Goal: Task Accomplishment & Management: Use online tool/utility

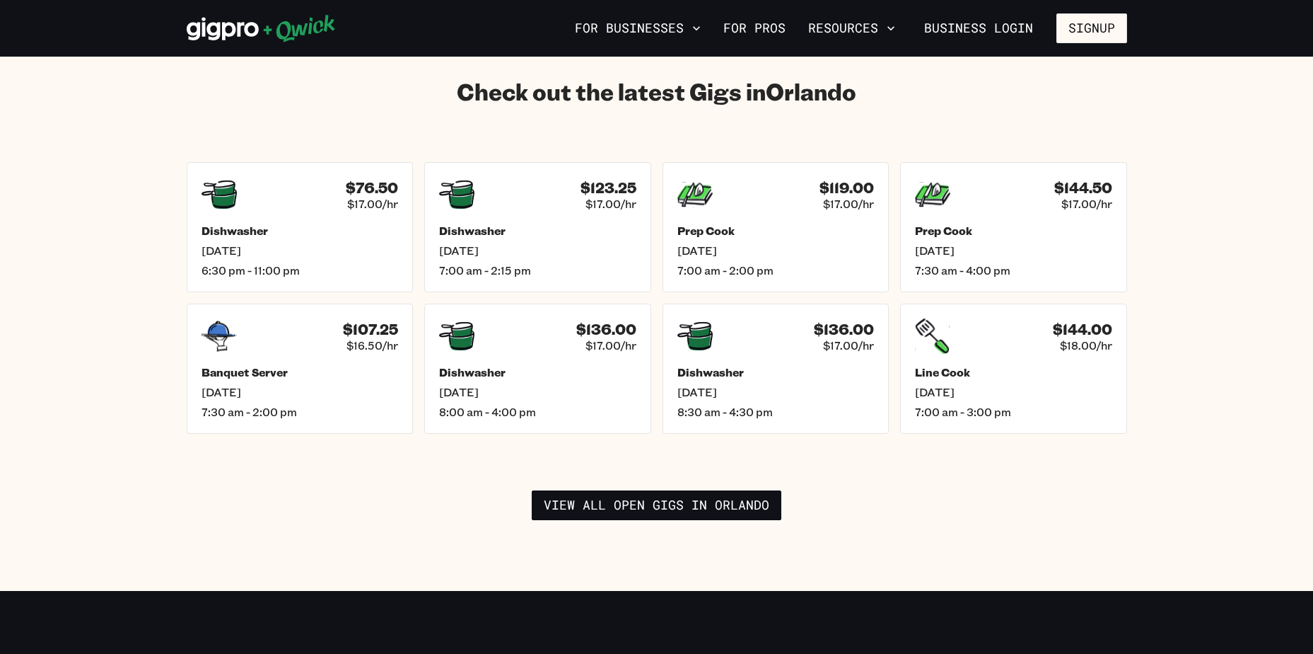
scroll to position [2051, 0]
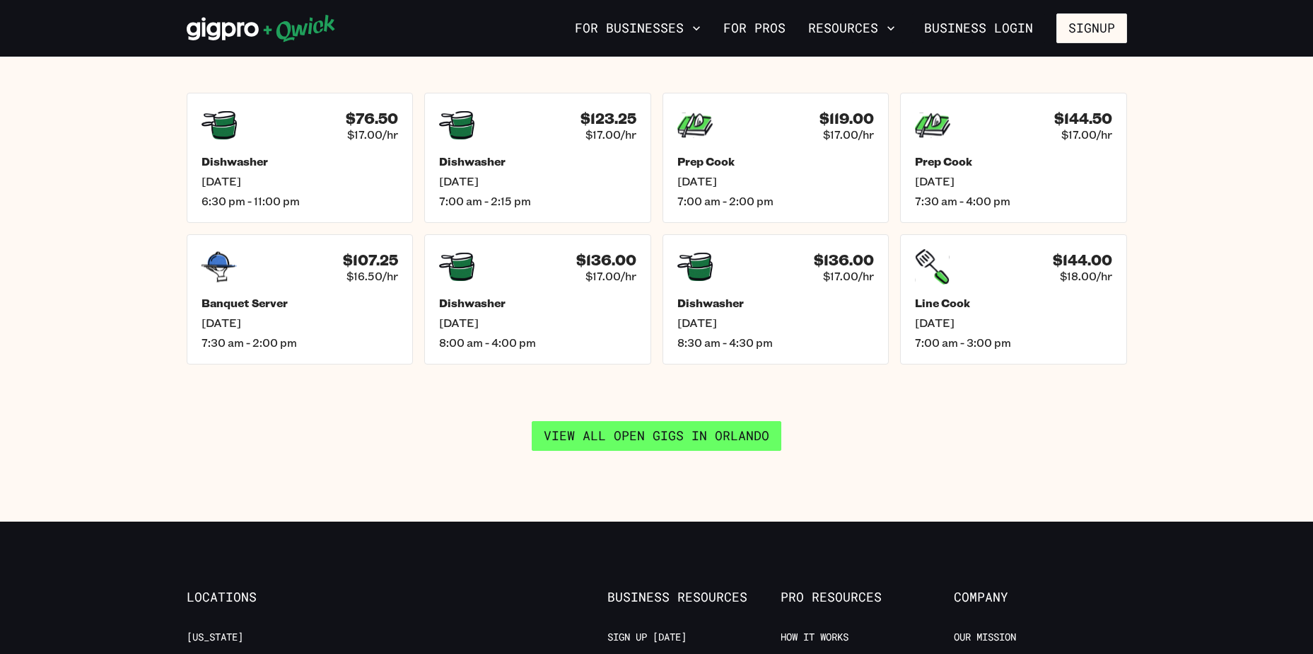
click at [690, 425] on link "View all open gigs in [GEOGRAPHIC_DATA]" at bounding box center [657, 436] width 250 height 30
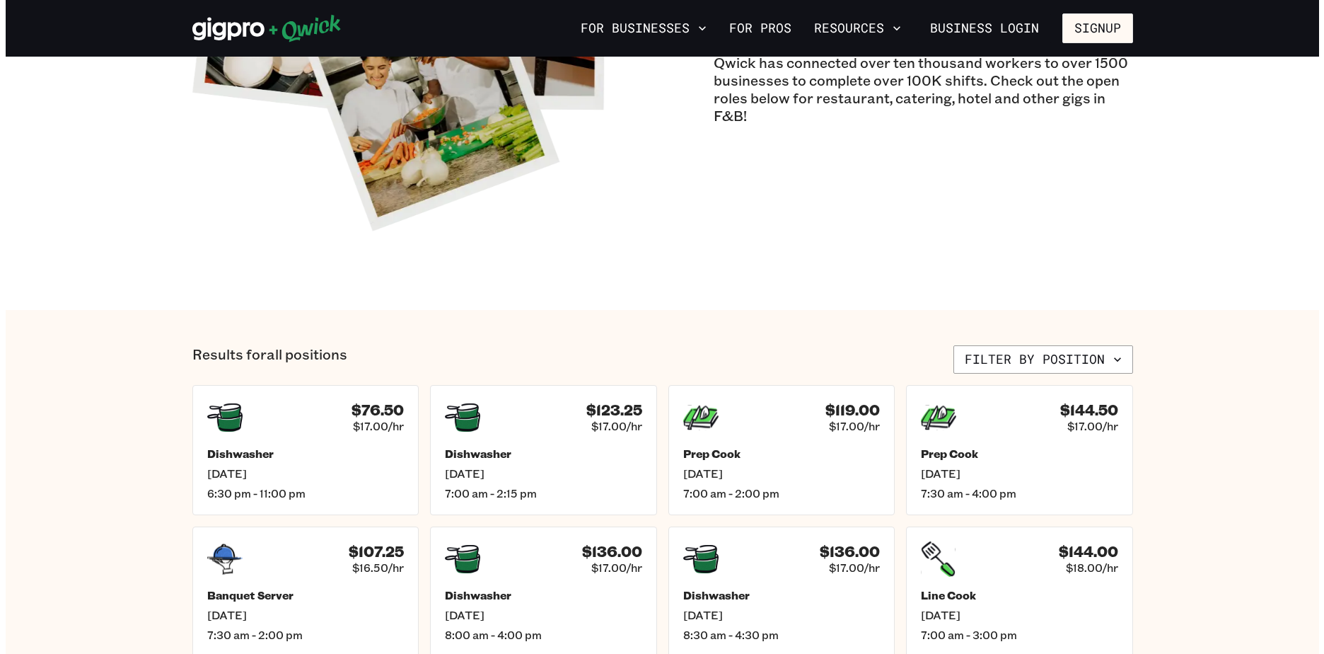
scroll to position [283, 0]
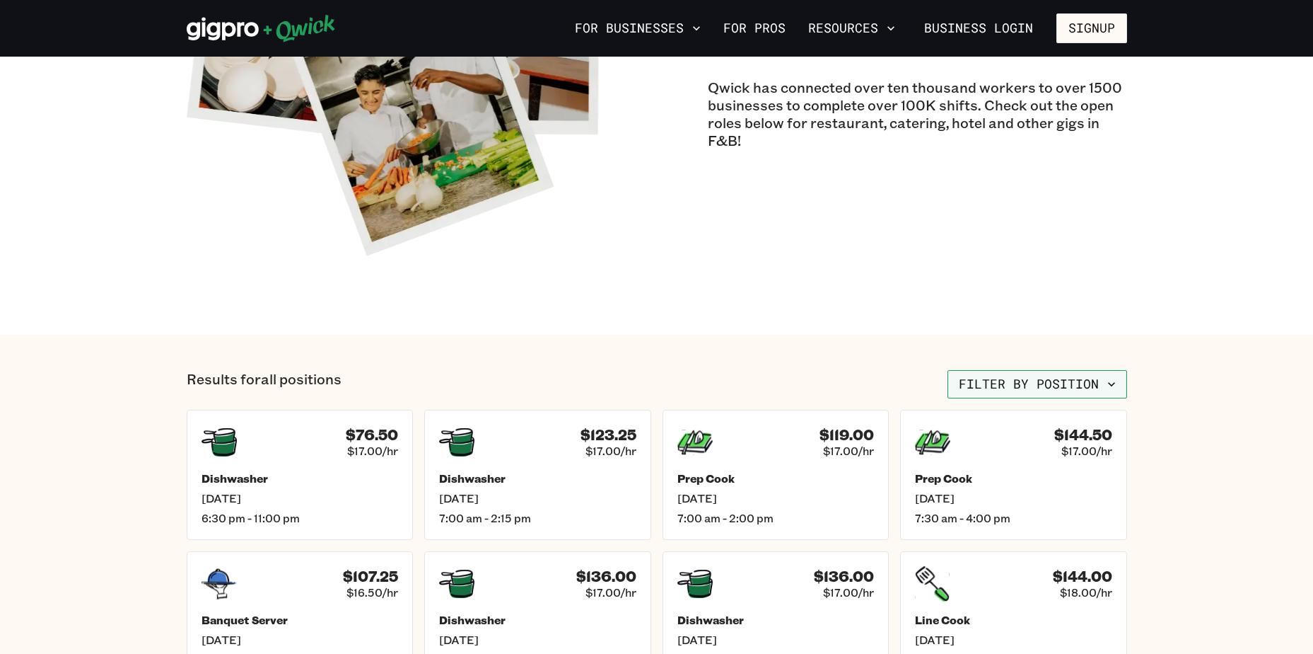
click at [1006, 376] on button "Filter by position" at bounding box center [1038, 384] width 180 height 28
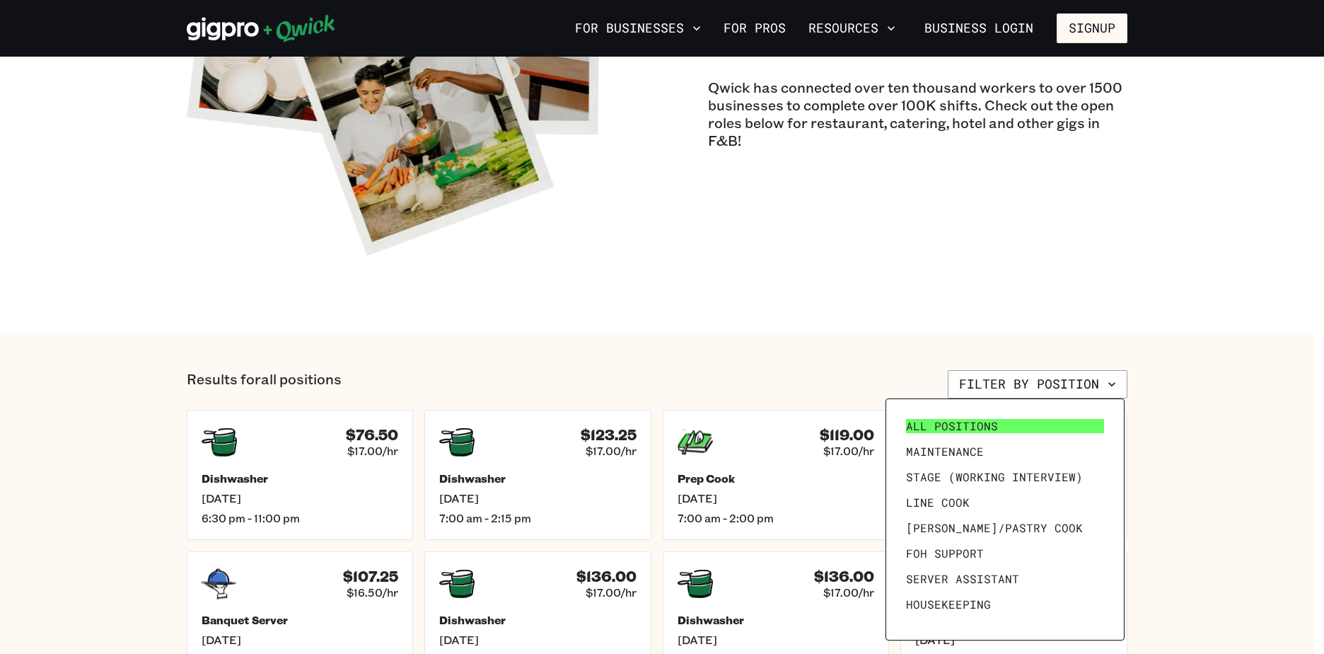
click at [965, 423] on span "All Positions" at bounding box center [952, 426] width 92 height 14
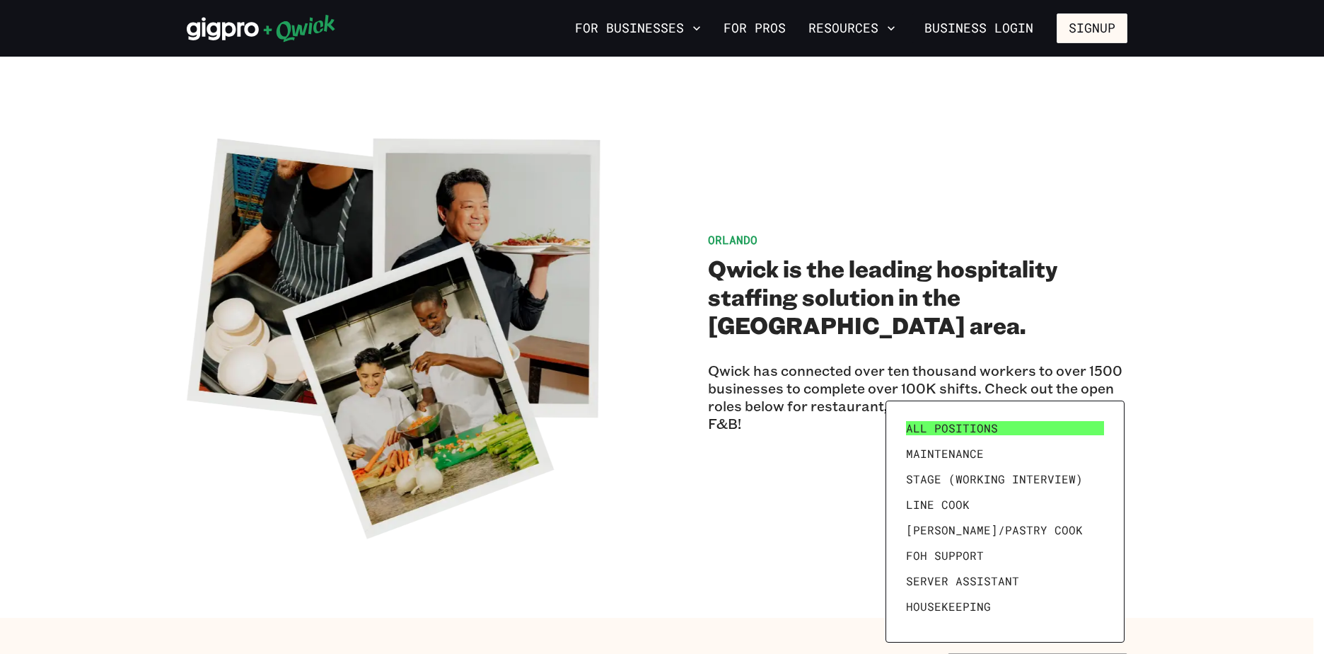
click at [1021, 428] on link "All Positions" at bounding box center [1004, 427] width 209 height 25
click at [1224, 326] on div at bounding box center [662, 327] width 1324 height 654
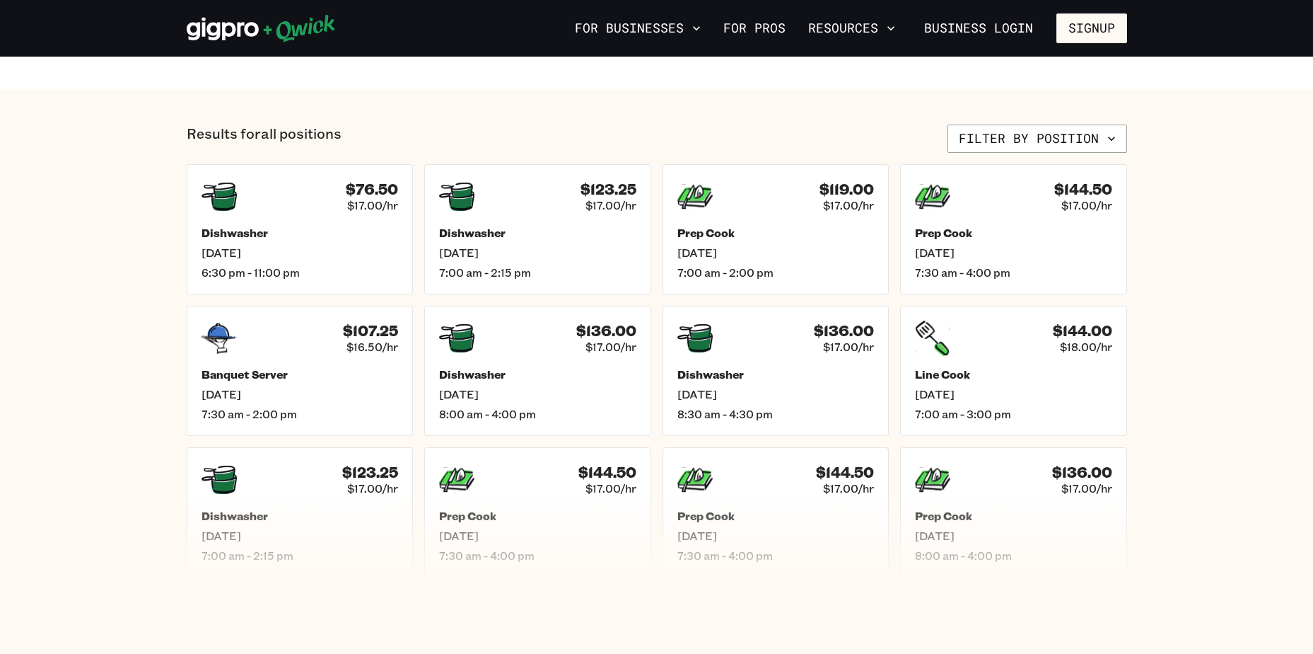
scroll to position [452, 0]
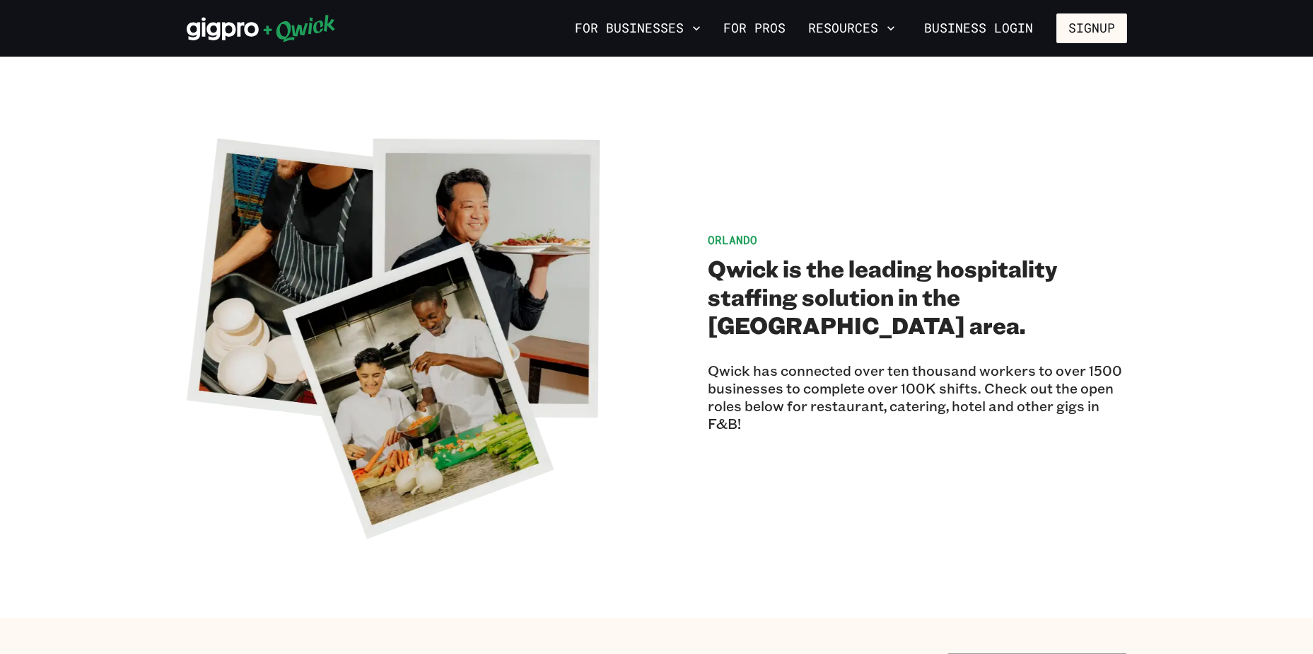
scroll to position [424, 0]
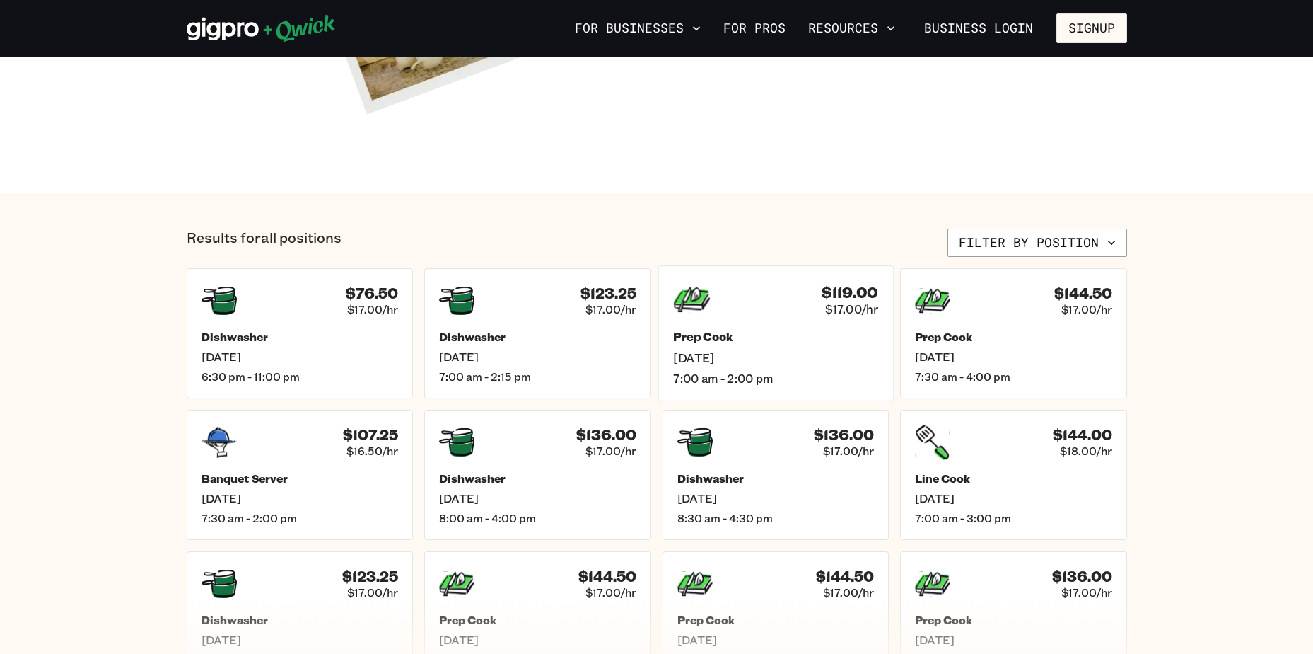
click at [686, 295] on icon at bounding box center [691, 298] width 37 height 25
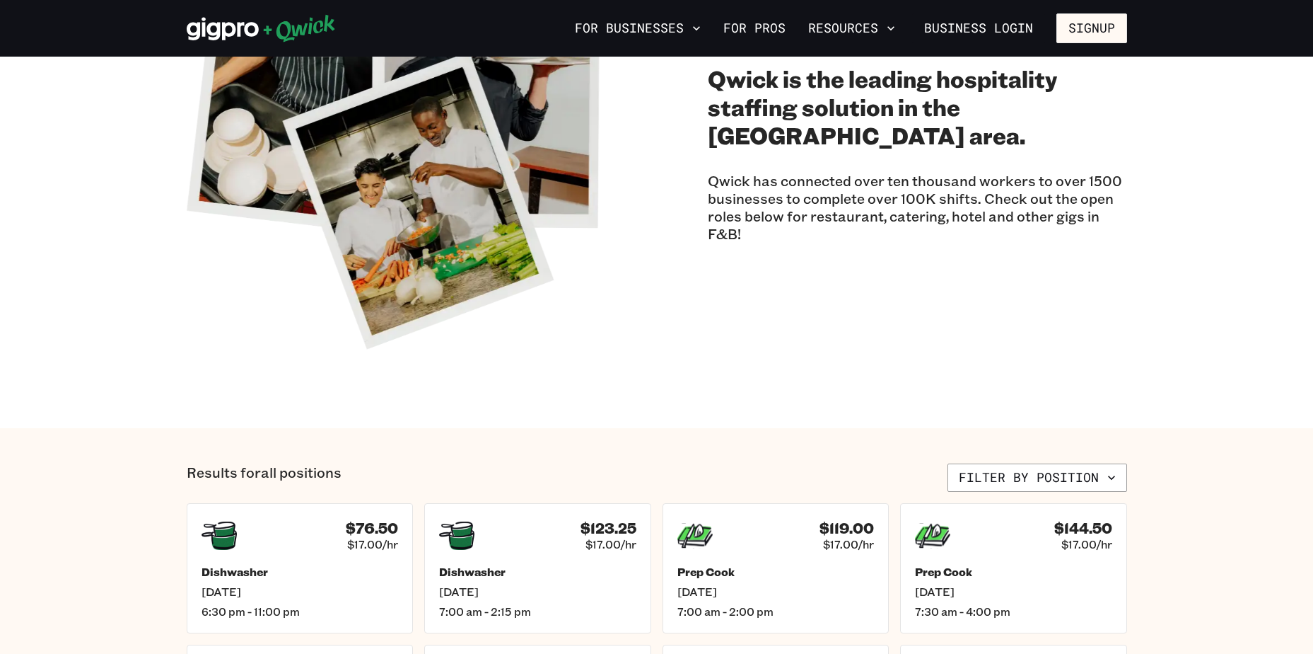
scroll to position [141, 0]
